Goal: Find specific page/section: Find specific page/section

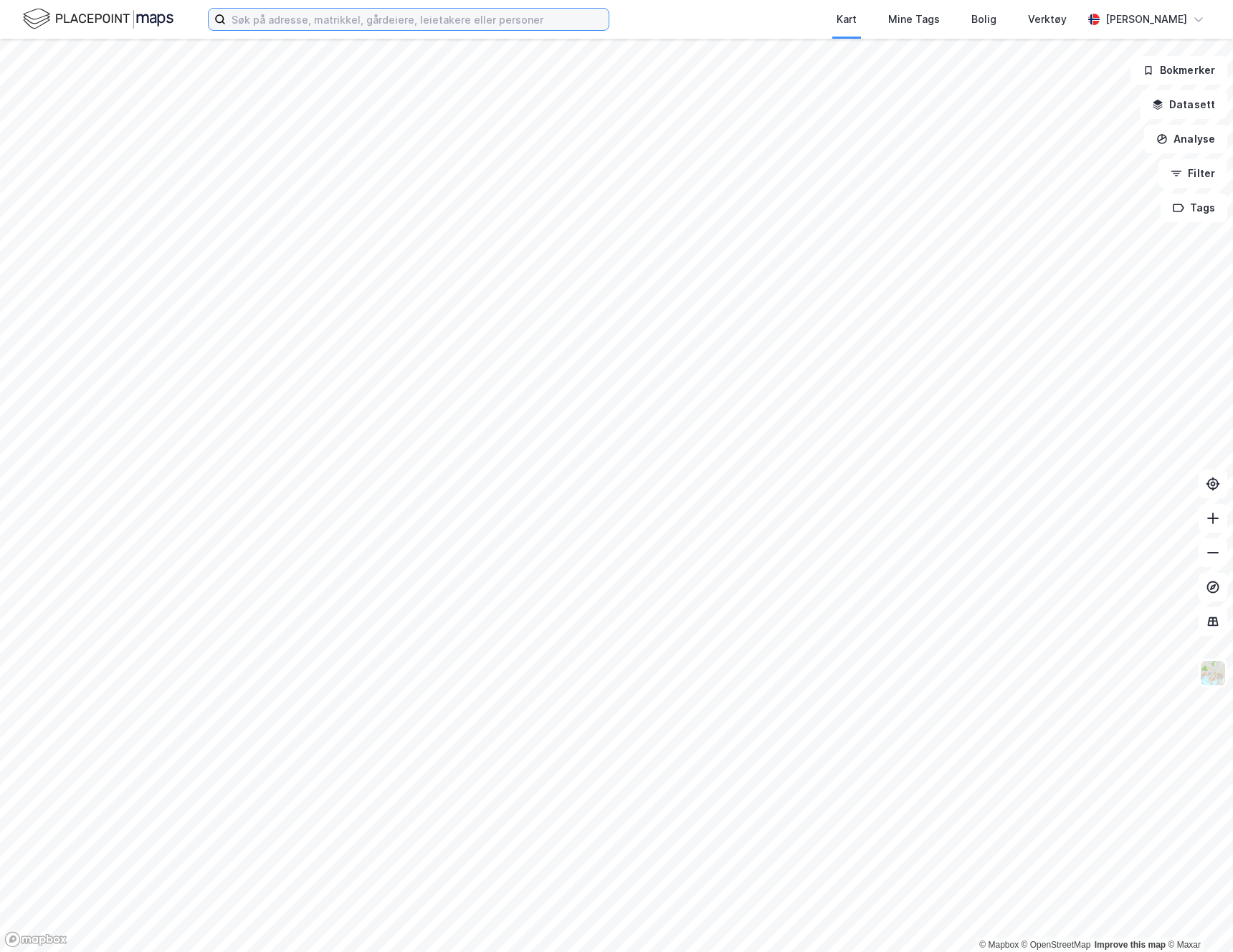
click at [533, 27] on input at bounding box center [417, 19] width 383 height 21
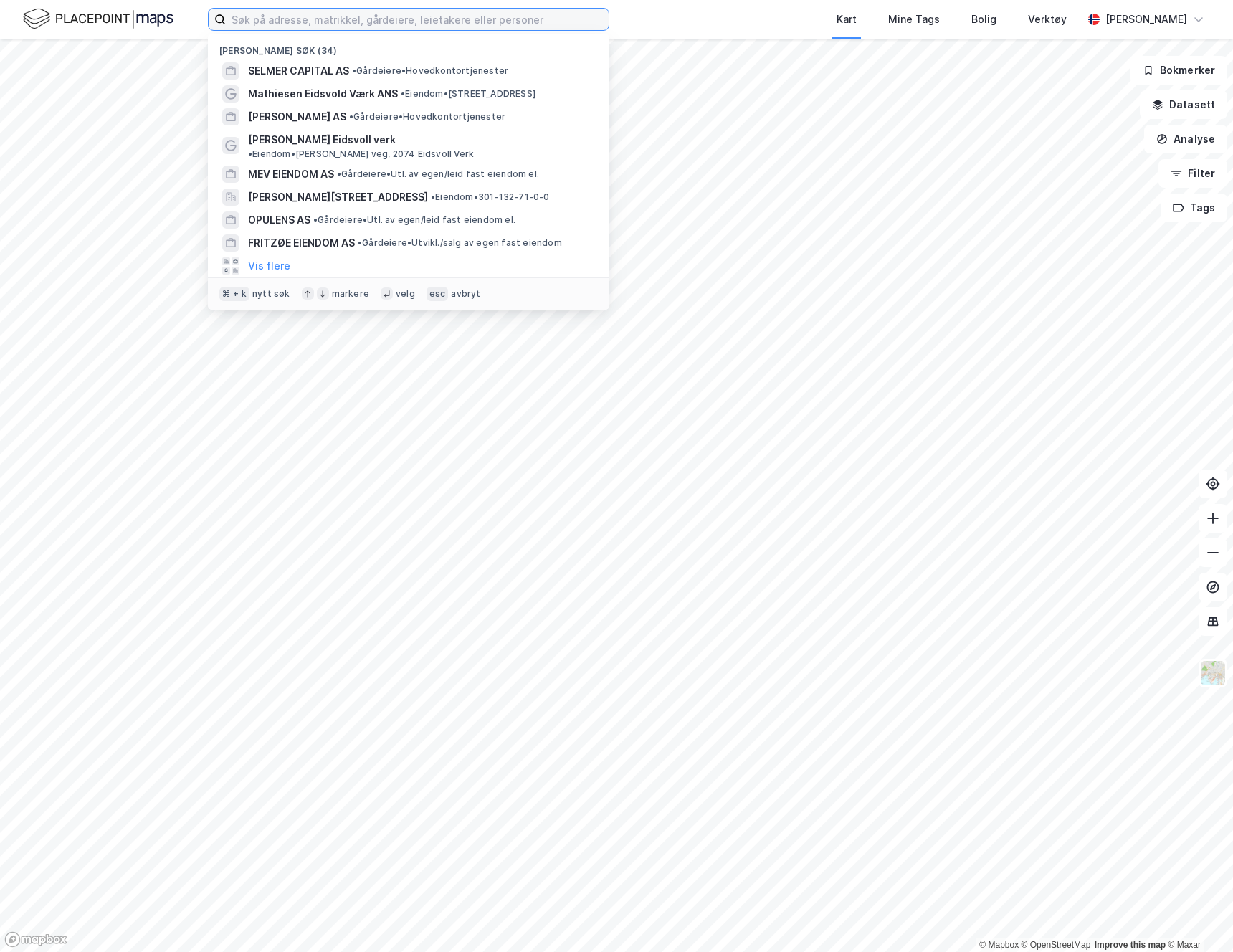
paste input "Certas Energy [GEOGRAPHIC_DATA] AS"
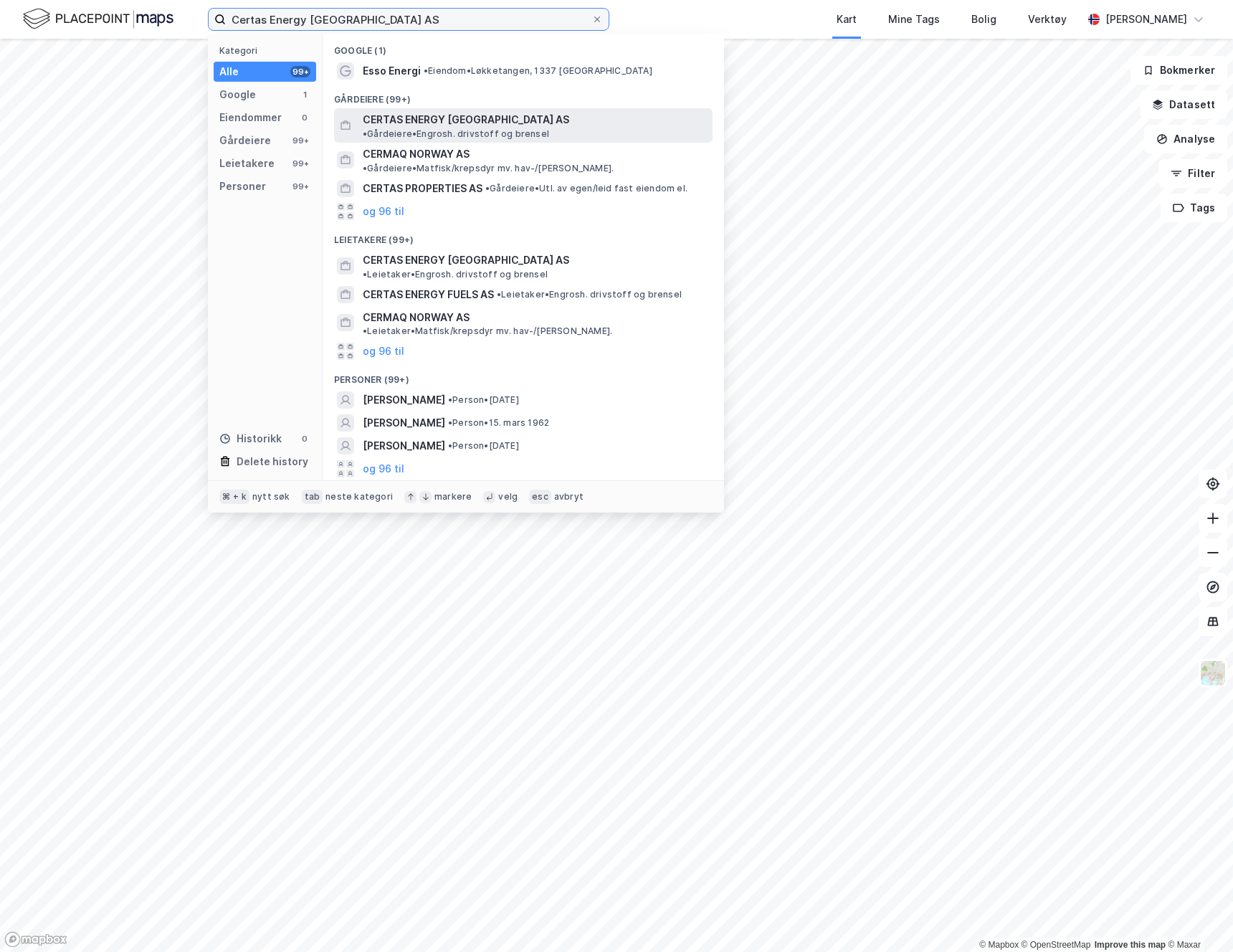
type input "Certas Energy [GEOGRAPHIC_DATA] AS"
click at [423, 117] on span "CERTAS ENERGY [GEOGRAPHIC_DATA] AS" at bounding box center [467, 120] width 207 height 17
